Goal: Information Seeking & Learning: Find specific fact

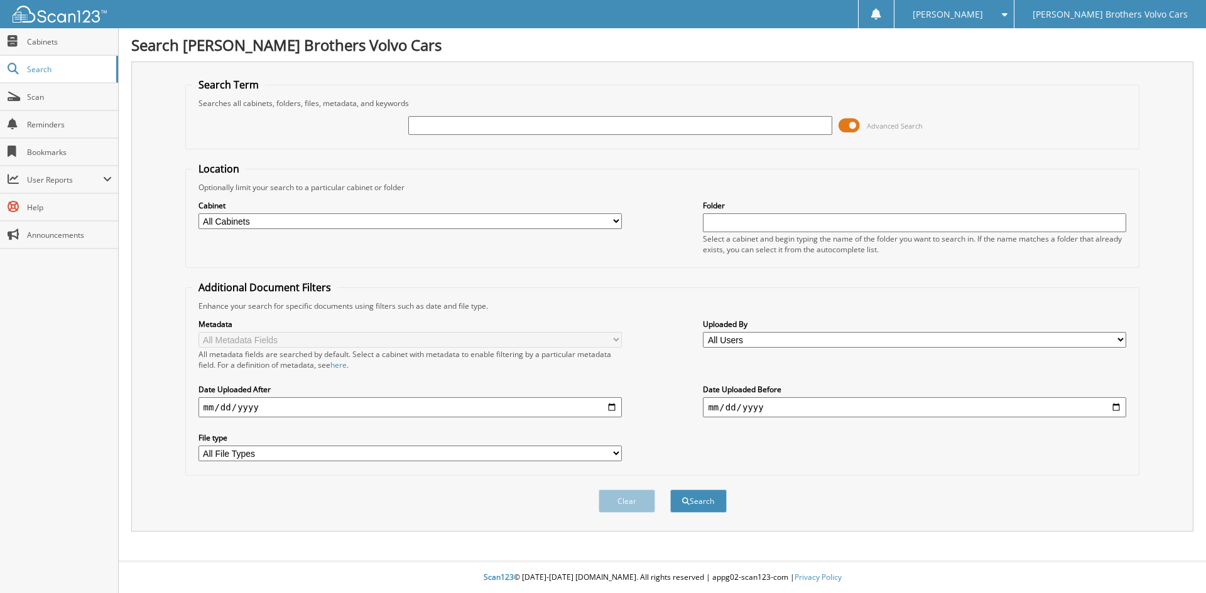
click at [610, 223] on select "All Cabinets DEPOSITS PARTS PARTS INVENTORY PARTS ORDERS RDC / RTS RETURNS REGI…" at bounding box center [409, 221] width 423 height 16
select select "23174"
click at [198, 213] on select "All Cabinets DEPOSITS PARTS PARTS INVENTORY PARTS ORDERS RDC / RTS RETURNS REGI…" at bounding box center [409, 221] width 423 height 16
click at [684, 500] on span "submit" at bounding box center [686, 502] width 8 height 8
click at [748, 227] on input "text" at bounding box center [914, 222] width 423 height 19
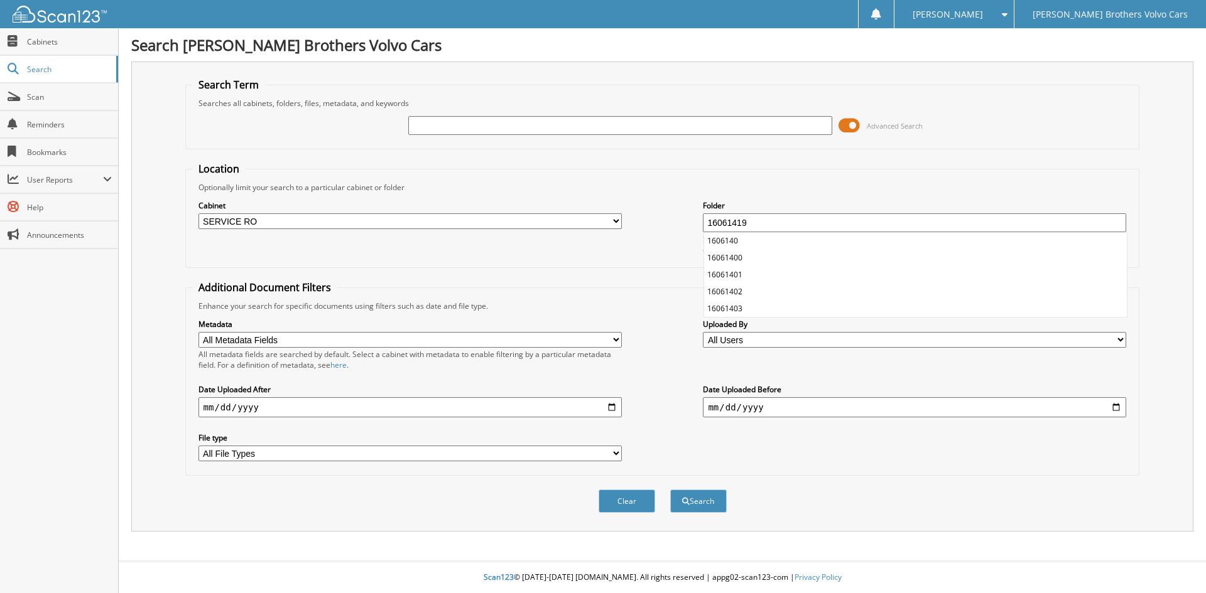
click at [670, 490] on button "Search" at bounding box center [698, 501] width 57 height 23
type input "16061419"
click at [670, 490] on button "Search" at bounding box center [698, 501] width 57 height 23
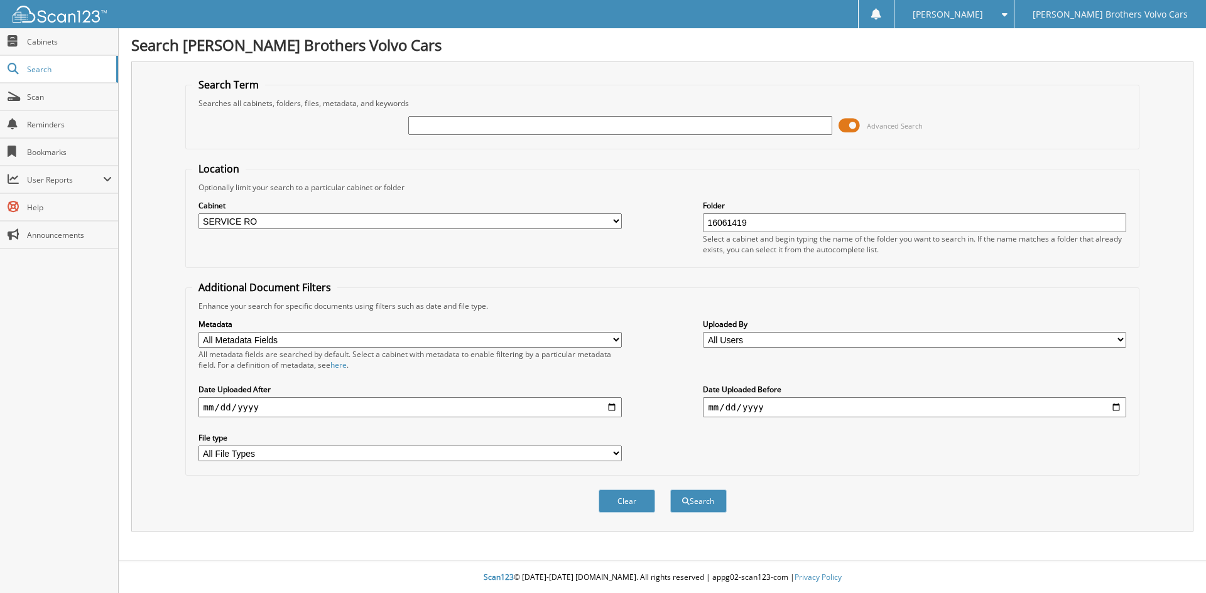
drag, startPoint x: 777, startPoint y: 220, endPoint x: 678, endPoint y: 249, distance: 102.7
click at [678, 249] on div "Cabinet All Cabinets DEPOSITS PARTS PARTS INVENTORY PARTS ORDERS RDC / RTS RETU…" at bounding box center [662, 227] width 941 height 68
click at [429, 127] on input "text" at bounding box center [619, 125] width 423 height 19
type input "16061419"
click at [670, 490] on button "Search" at bounding box center [698, 501] width 57 height 23
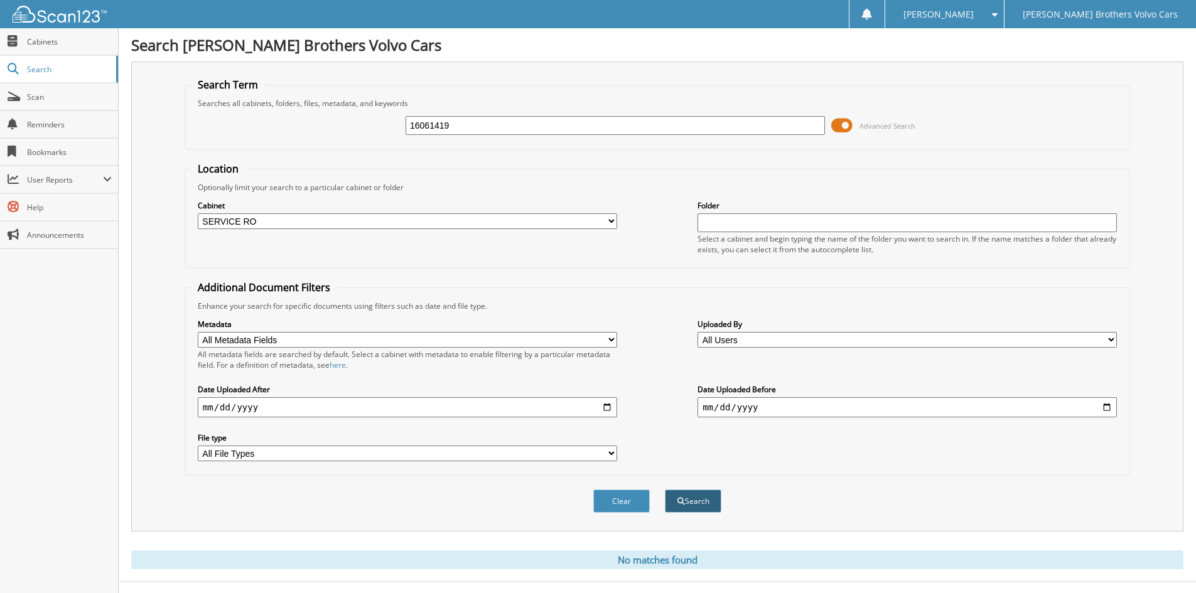
click at [705, 507] on button "Search" at bounding box center [693, 501] width 57 height 23
